Goal: Transaction & Acquisition: Purchase product/service

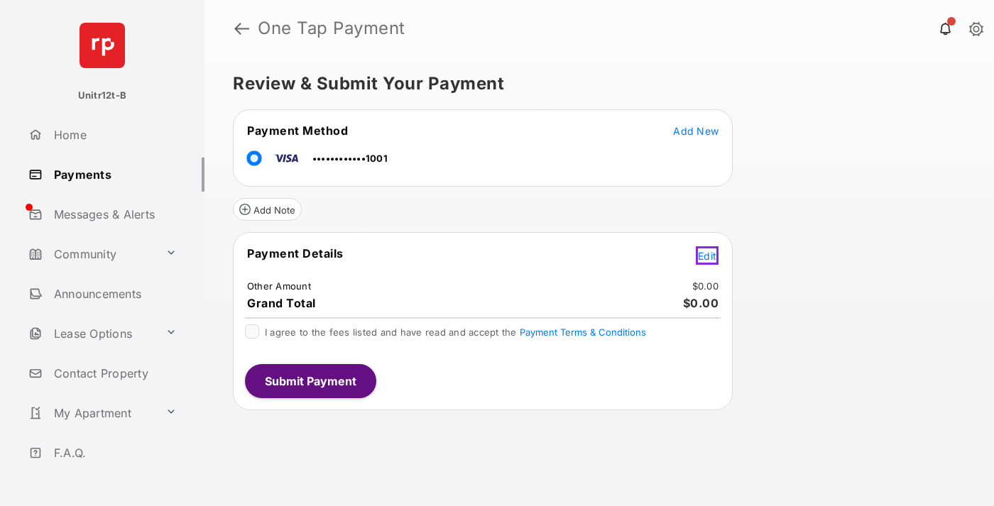
click at [709, 253] on span "Edit" at bounding box center [707, 256] width 18 height 12
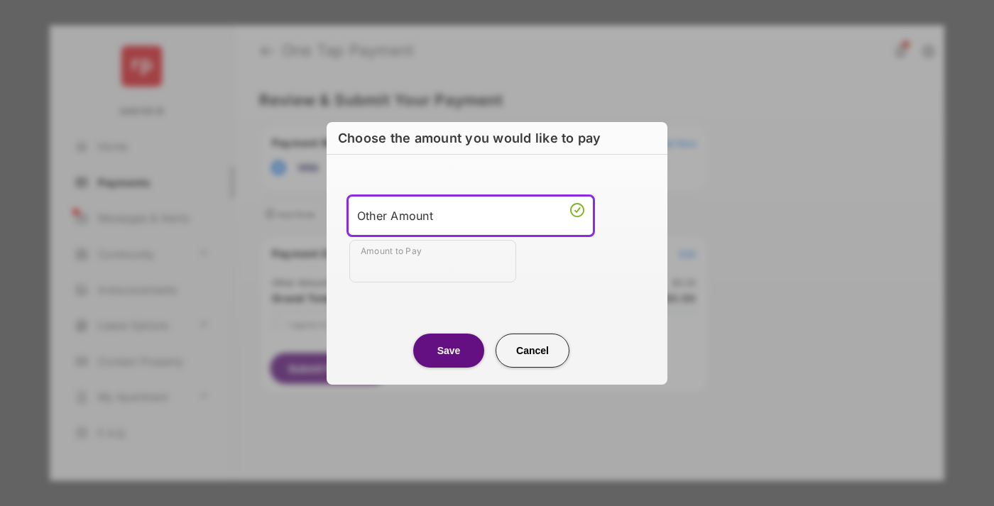
click at [471, 215] on div "Other Amount" at bounding box center [470, 215] width 227 height 21
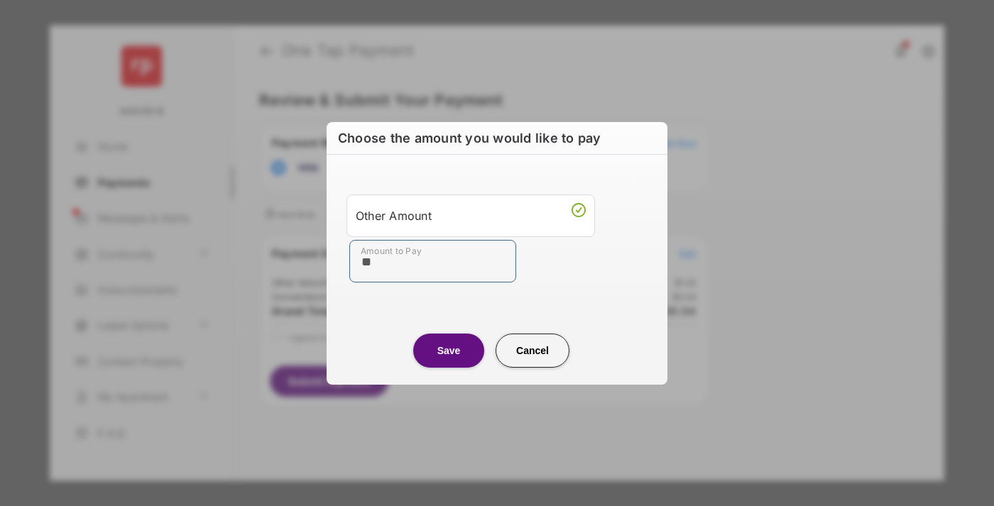
type input "**"
click at [449, 350] on button "Save" at bounding box center [448, 351] width 71 height 34
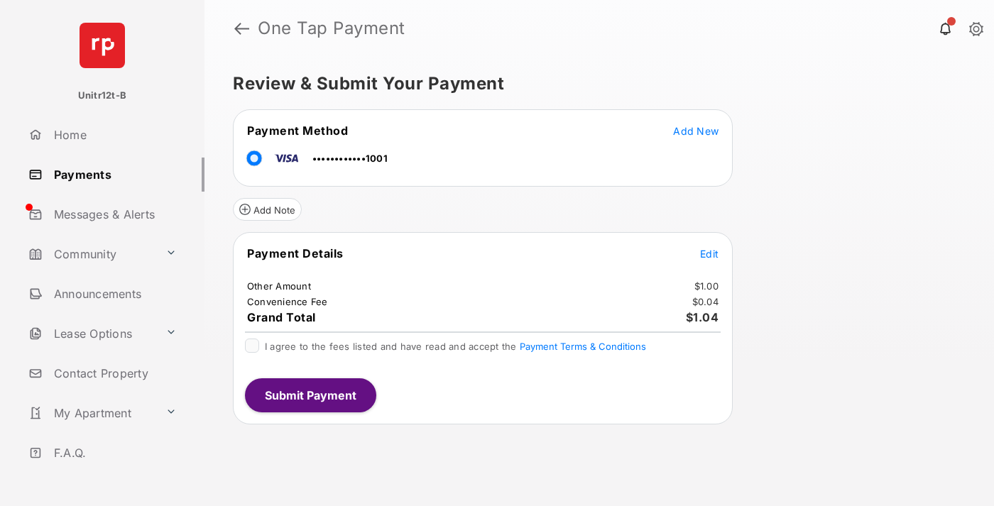
click at [709, 253] on span "Edit" at bounding box center [709, 254] width 18 height 12
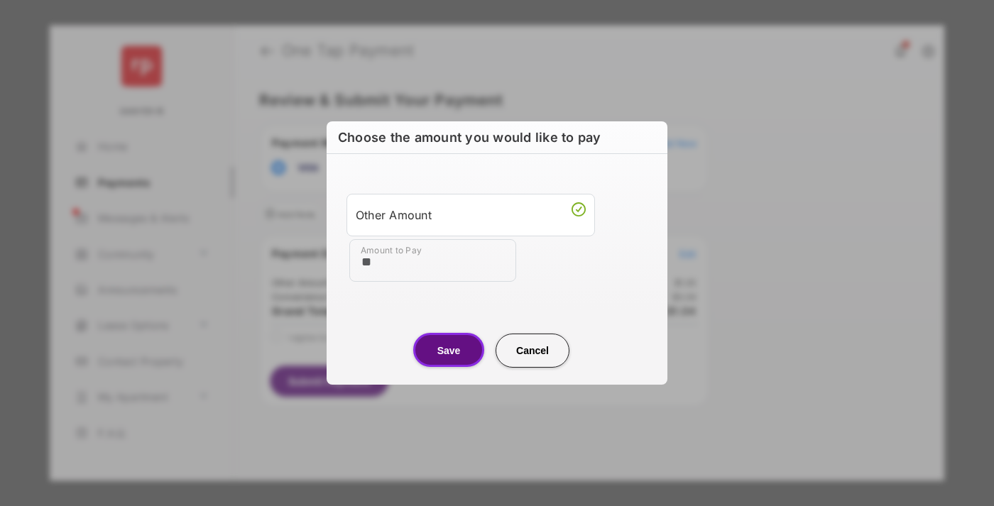
click at [449, 350] on button "Save" at bounding box center [448, 350] width 71 height 34
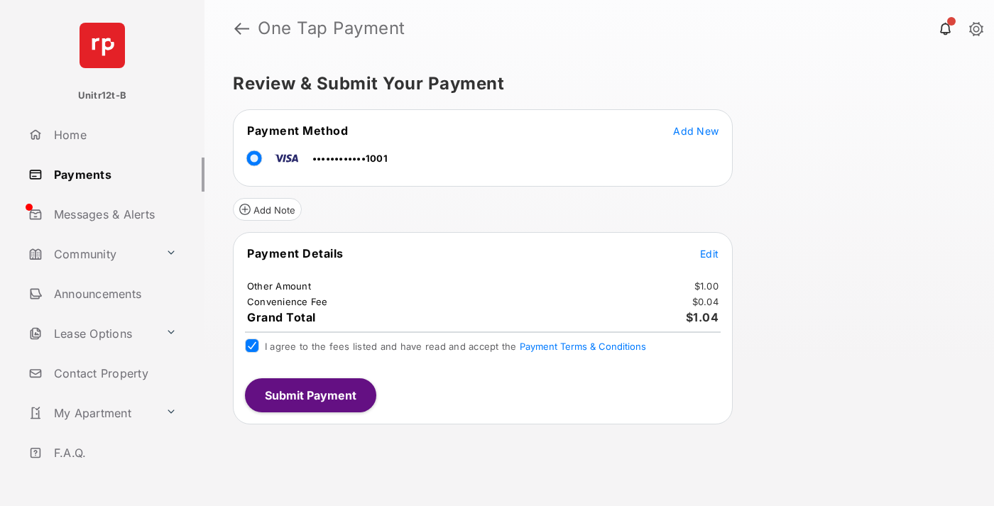
click at [309, 395] on button "Submit Payment" at bounding box center [310, 395] width 131 height 34
